Goal: Task Accomplishment & Management: Manage account settings

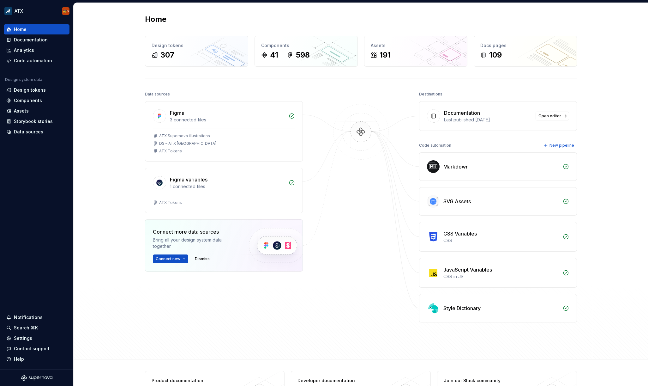
drag, startPoint x: 129, startPoint y: 88, endPoint x: 113, endPoint y: 46, distance: 44.3
click at [129, 88] on div "Home Design tokens 307 Components 41 598 Assets 191 Docs pages 109 Data sources…" at bounding box center [361, 181] width 575 height 356
click at [52, 275] on div "Home Documentation Analytics Code automation Design system data Design tokens C…" at bounding box center [36, 194] width 73 height 350
click at [40, 339] on div "Settings" at bounding box center [36, 338] width 61 height 6
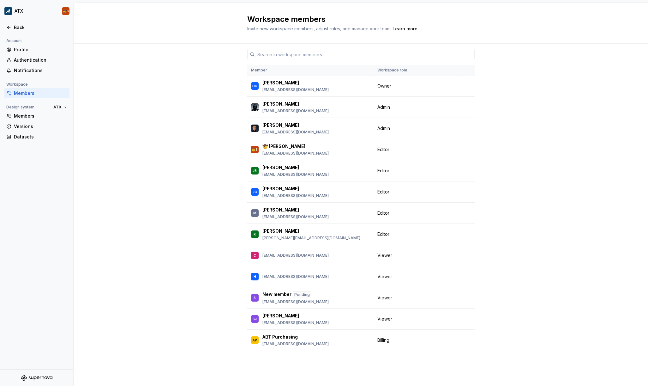
click at [161, 264] on div "Member Workspace role DK Devin Kuhl dkuhl@arcb.com Owner Jacob Scott jacobscott…" at bounding box center [361, 215] width 575 height 342
click at [21, 29] on div "Back" at bounding box center [40, 27] width 53 height 6
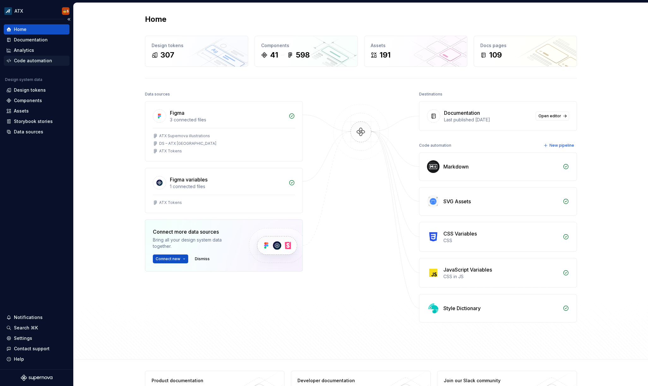
click at [35, 58] on div "Code automation" at bounding box center [33, 61] width 38 height 6
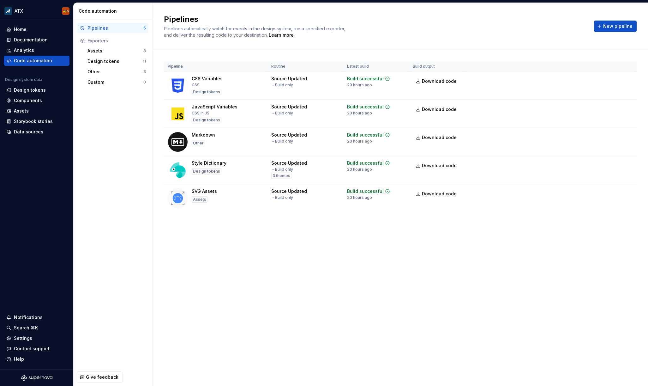
click at [208, 353] on div "Pipelines Pipelines automatically watch for events in the design system, run a …" at bounding box center [401, 194] width 496 height 383
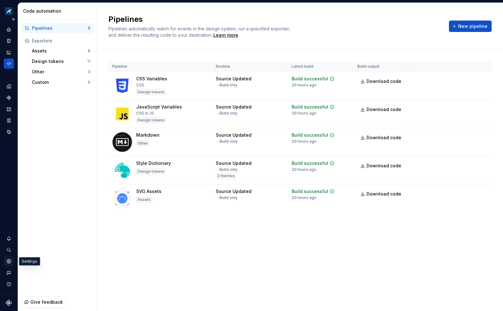
click at [9, 261] on icon "Settings" at bounding box center [9, 261] width 6 height 6
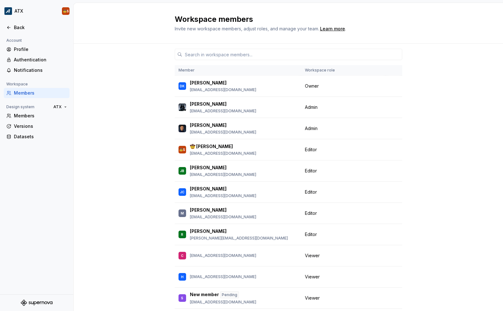
click at [117, 52] on div "Member Workspace role DK Devin Kuhl dkuhl@arcb.com Owner Jacob Scott jacobscott…" at bounding box center [288, 198] width 429 height 308
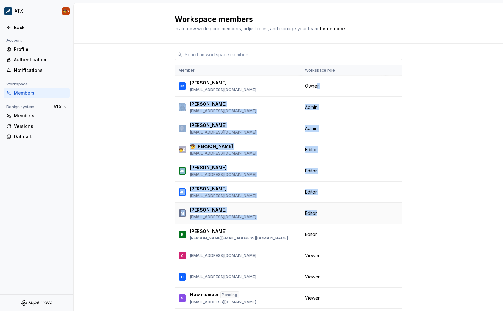
drag, startPoint x: 315, startPoint y: 87, endPoint x: 332, endPoint y: 213, distance: 127.5
click at [332, 213] on tbody "DK Devin Kuhl dkuhl@arcb.com Owner Jacob Scott jacobscott@arcbtech.com Admin Ma…" at bounding box center [288, 213] width 227 height 275
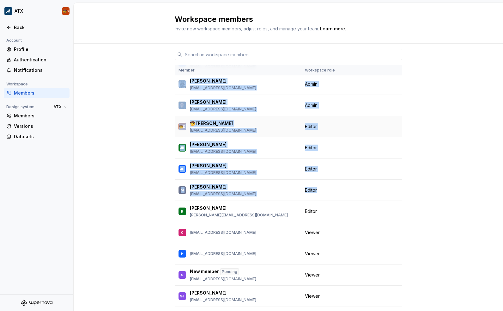
click at [386, 125] on td at bounding box center [394, 126] width 16 height 21
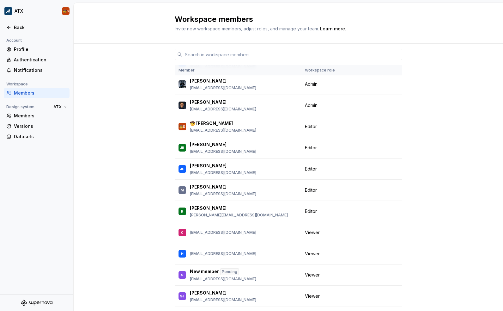
click at [437, 45] on div "Member Workspace role DK Devin Kuhl dkuhl@arcb.com Owner Jacob Scott jacobscott…" at bounding box center [288, 198] width 429 height 308
click at [435, 49] on div "Member Workspace role DK Devin Kuhl dkuhl@arcb.com Owner Jacob Scott jacobscott…" at bounding box center [288, 198] width 429 height 308
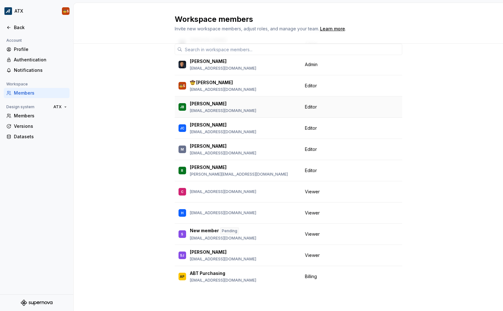
click at [373, 112] on td "Editor" at bounding box center [343, 106] width 85 height 21
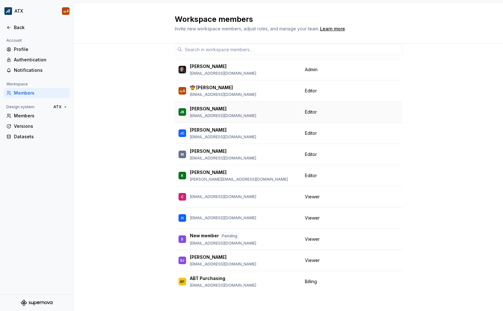
scroll to position [0, 0]
